Goal: Task Accomplishment & Management: Complete application form

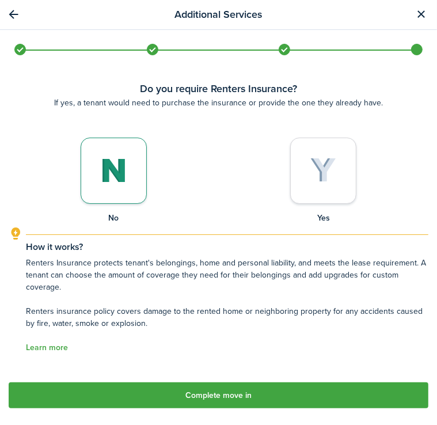
click at [272, 394] on button "Complete move in" at bounding box center [219, 395] width 420 height 26
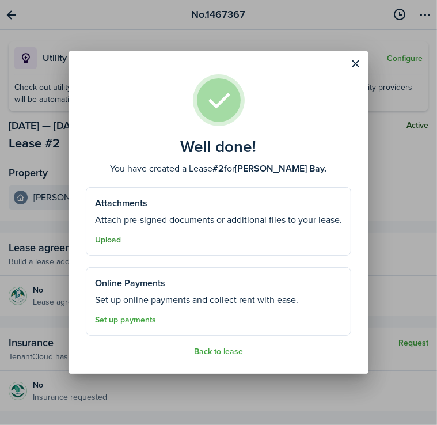
click at [112, 241] on button "Upload" at bounding box center [108, 239] width 26 height 9
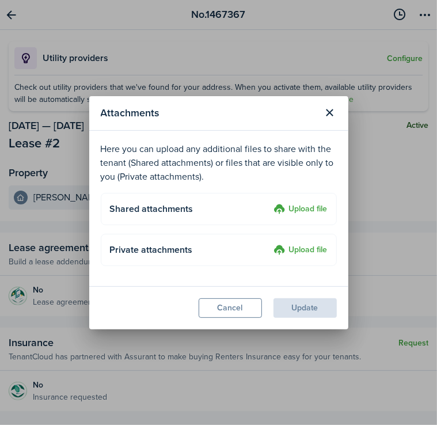
click at [307, 225] on upload-layout "Shared attachments Upload file" at bounding box center [219, 209] width 236 height 32
click at [309, 211] on label "Upload file" at bounding box center [301, 210] width 54 height 14
click at [270, 203] on input "Upload file" at bounding box center [270, 203] width 0 height 0
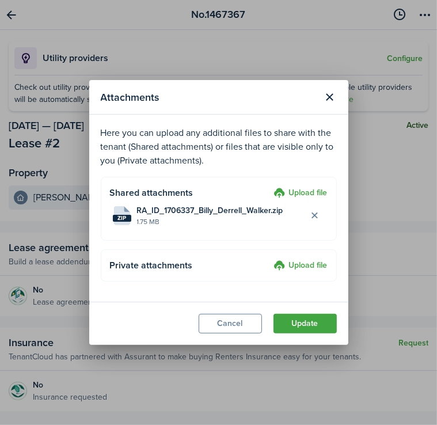
click at [294, 267] on label "Upload file" at bounding box center [301, 266] width 54 height 14
click at [270, 259] on input "Upload file" at bounding box center [270, 259] width 0 height 0
click at [292, 327] on button "Update" at bounding box center [304, 324] width 63 height 20
